Goal: Navigation & Orientation: Find specific page/section

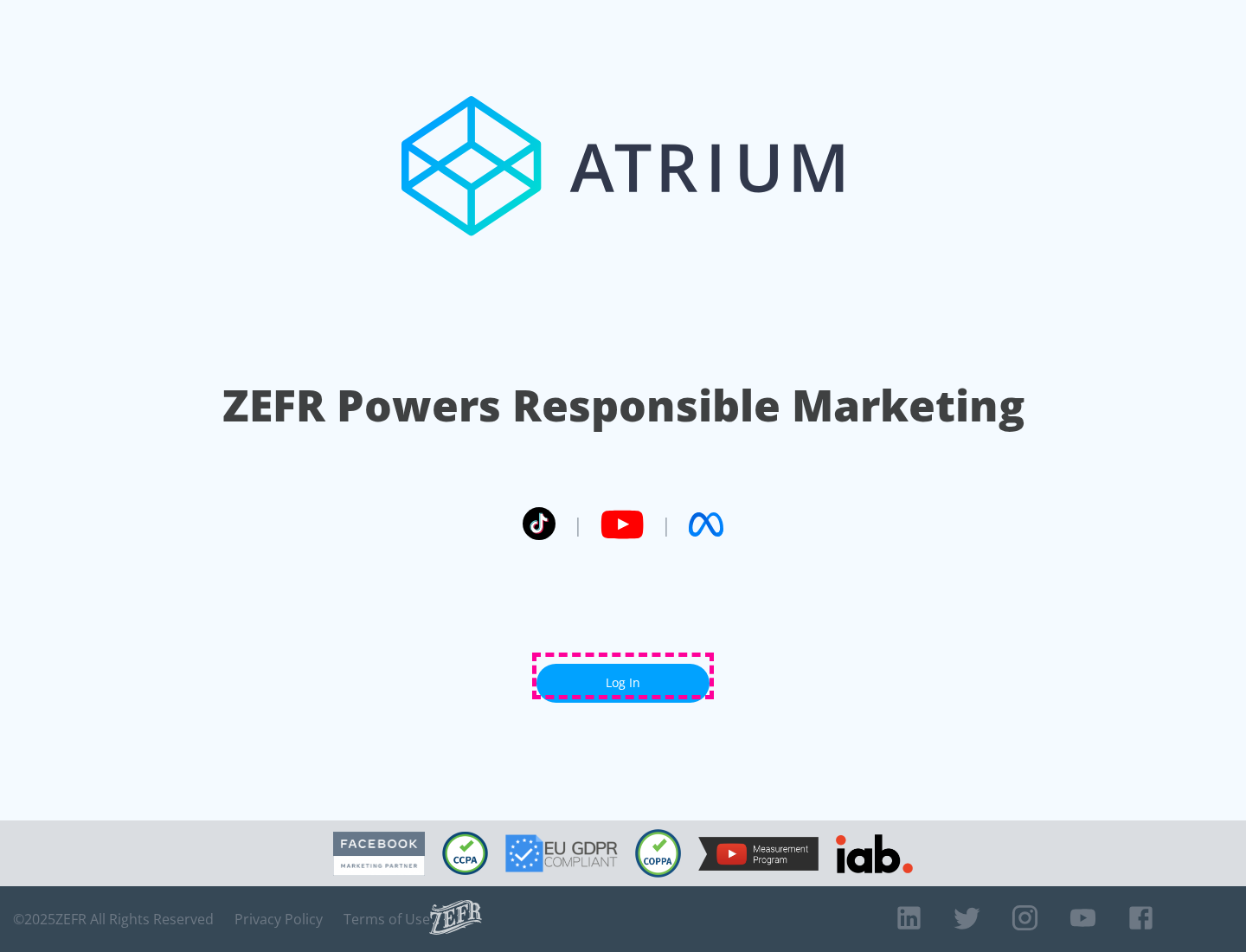
click at [623, 675] on link "Log In" at bounding box center [623, 683] width 173 height 39
